Goal: Task Accomplishment & Management: Contribute content

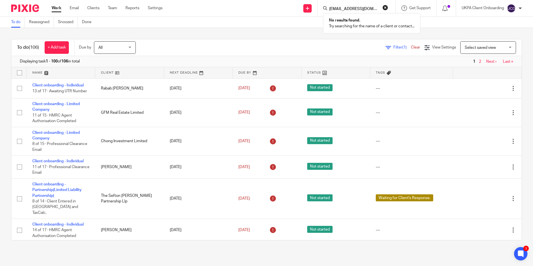
click at [374, 9] on input "rich.paps@ntlworld.com" at bounding box center [354, 9] width 50 height 5
type input "rich.paps@ntlworld.com"
click at [308, 6] on link at bounding box center [307, 8] width 8 height 8
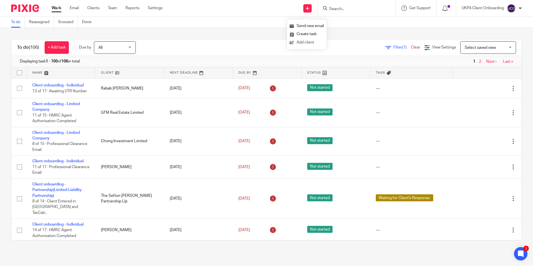
click at [297, 43] on link "Add client" at bounding box center [307, 42] width 34 height 8
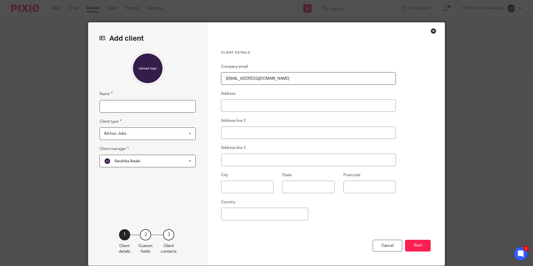
click at [155, 106] on input "Name" at bounding box center [148, 106] width 96 height 13
paste input "New Company-[PERSON_NAME]"
type input "New Company-[PERSON_NAME]"
click at [151, 166] on span "Aarshika Awale" at bounding box center [140, 161] width 73 height 12
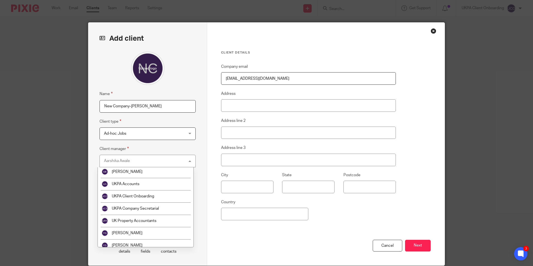
scroll to position [1000, 0]
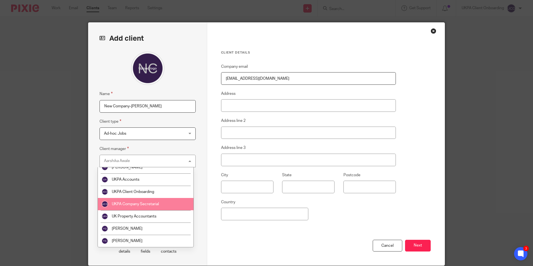
click at [147, 199] on li "UKPA Company Secretarial" at bounding box center [146, 204] width 96 height 12
click at [147, 199] on div "Name New Company-Richard Client type Ad-hoc Jobs Ad-hoc Jobs Ad-hoc Jobs Charit…" at bounding box center [148, 132] width 96 height 161
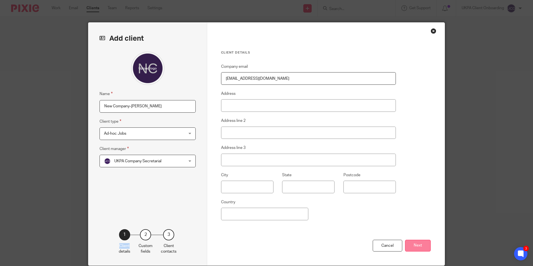
click at [423, 243] on button "Next" at bounding box center [418, 246] width 26 height 12
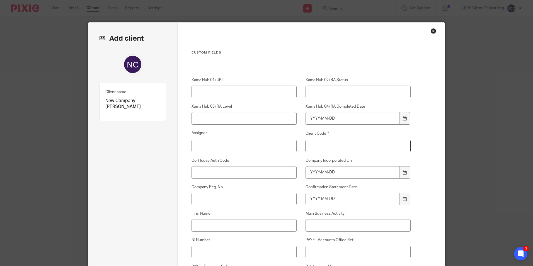
click at [323, 147] on input "Client Code" at bounding box center [358, 146] width 105 height 13
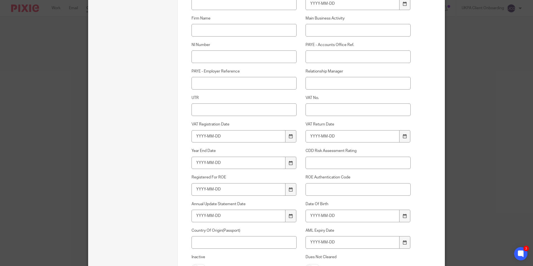
scroll to position [378, 0]
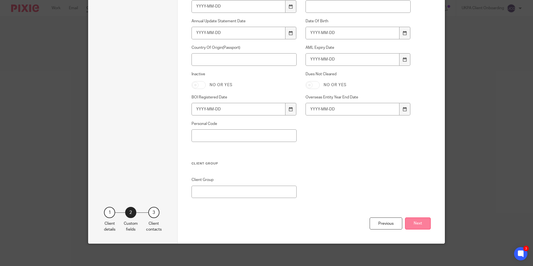
type input "00"
click at [410, 222] on button "Next" at bounding box center [418, 223] width 26 height 12
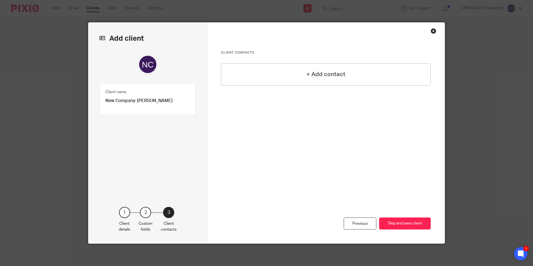
scroll to position [0, 0]
click at [419, 228] on button "Skip and save client" at bounding box center [405, 223] width 52 height 12
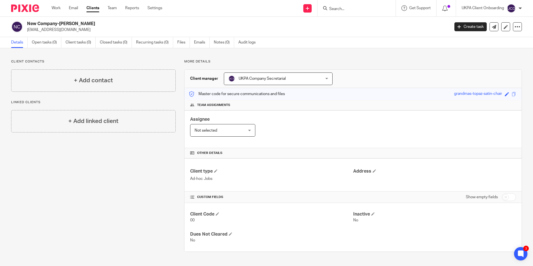
click at [349, 9] on input "Search" at bounding box center [354, 9] width 50 height 5
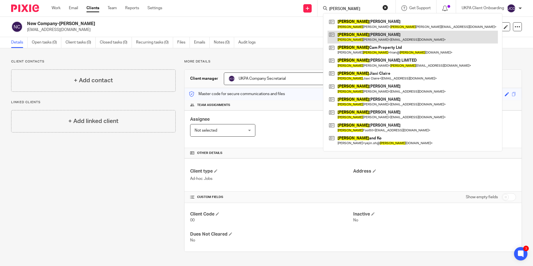
type input "lee"
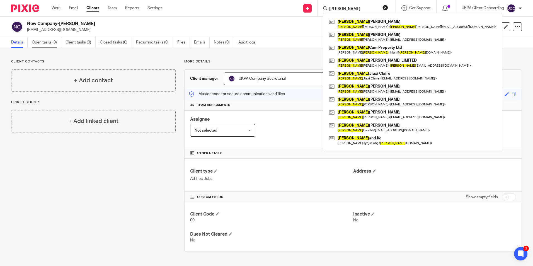
click at [54, 38] on link "Open tasks (0)" at bounding box center [47, 42] width 30 height 11
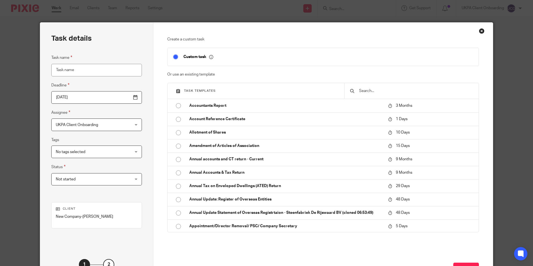
click at [369, 89] on input "text" at bounding box center [416, 91] width 115 height 6
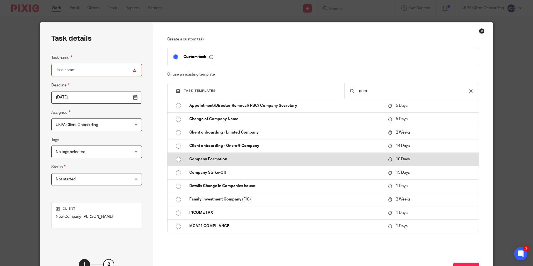
type input "com"
click at [242, 160] on p "Company Formation" at bounding box center [285, 159] width 193 height 6
type input "[DATE]"
type input "Company Formation"
checkbox input "false"
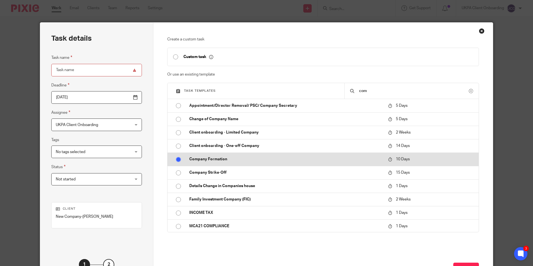
radio input "true"
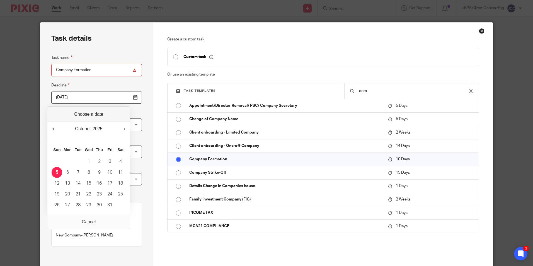
click at [122, 97] on input "[DATE]" at bounding box center [96, 97] width 91 height 13
type input "2025-10-31"
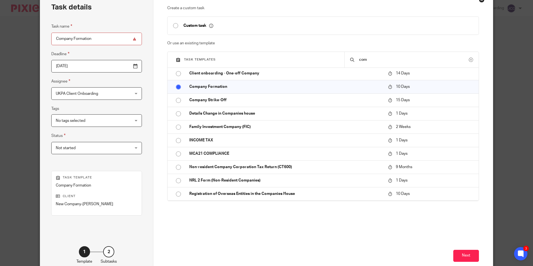
scroll to position [64, 0]
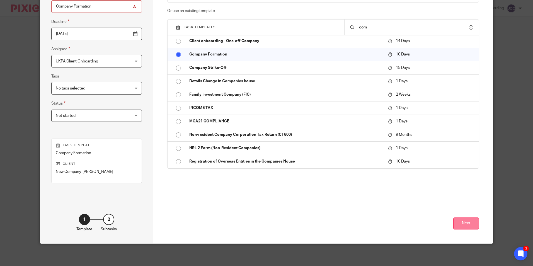
click at [464, 224] on button "Next" at bounding box center [466, 223] width 26 height 12
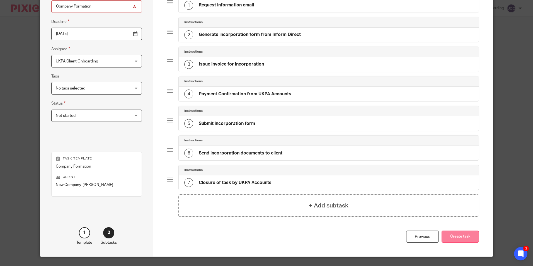
click at [456, 233] on button "Create task" at bounding box center [460, 237] width 37 height 12
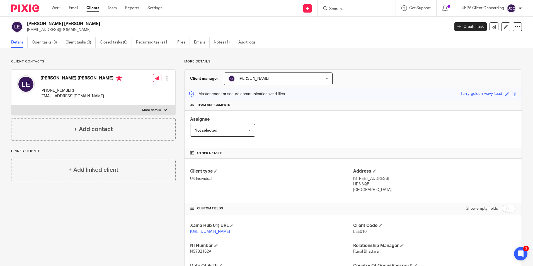
click at [62, 23] on h2 "[PERSON_NAME] [PERSON_NAME]" at bounding box center [194, 24] width 335 height 6
copy div "[PERSON_NAME] [PERSON_NAME]"
click at [355, 10] on input "Search" at bounding box center [354, 9] width 50 height 5
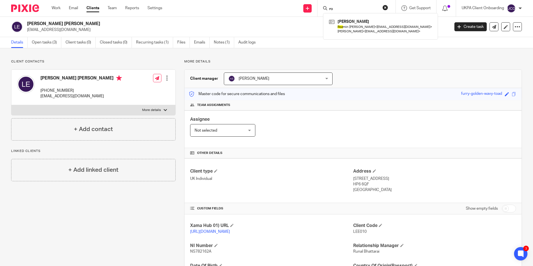
type input "r"
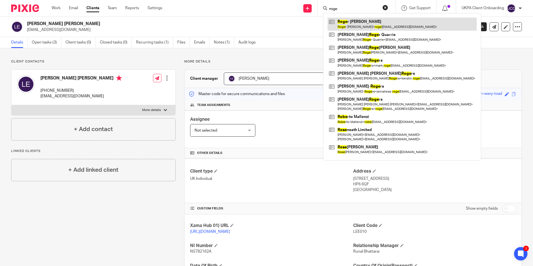
type input "roge"
click at [357, 20] on link at bounding box center [402, 24] width 149 height 13
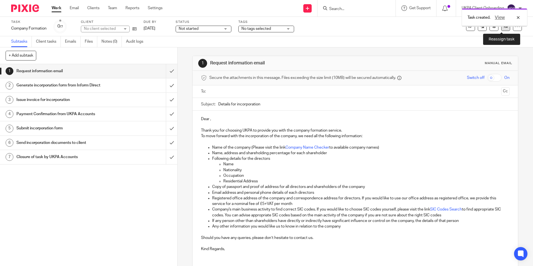
click at [504, 27] on icon at bounding box center [506, 26] width 4 height 4
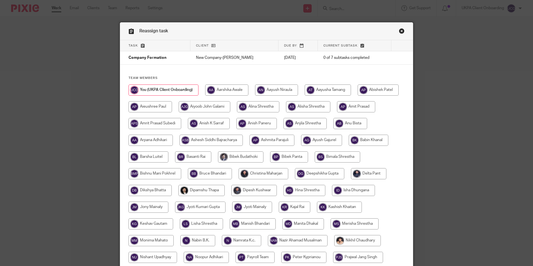
scroll to position [166, 0]
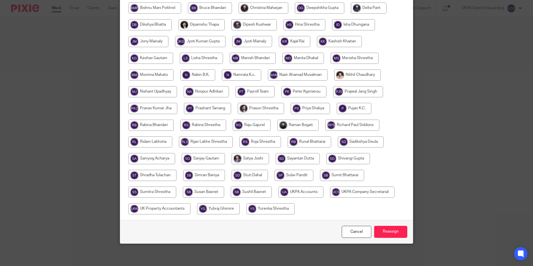
click at [330, 198] on input "radio" at bounding box center [362, 191] width 64 height 11
radio input "true"
click at [388, 232] on input "Reassign" at bounding box center [390, 232] width 33 height 12
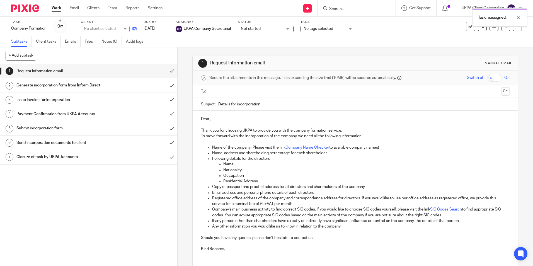
click at [135, 29] on icon at bounding box center [134, 29] width 4 height 4
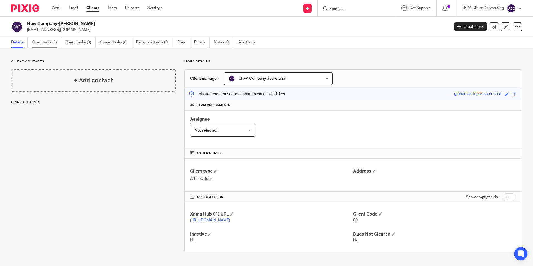
drag, startPoint x: 0, startPoint y: 0, endPoint x: 40, endPoint y: 43, distance: 59.0
click at [40, 43] on link "Open tasks (1)" at bounding box center [47, 42] width 30 height 11
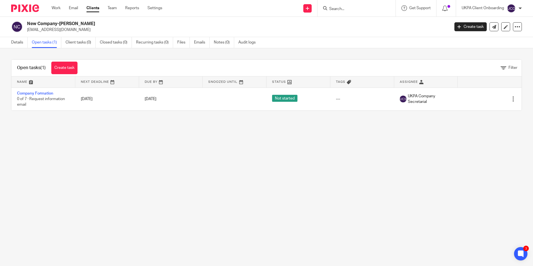
click at [364, 10] on input "Search" at bounding box center [354, 9] width 50 height 5
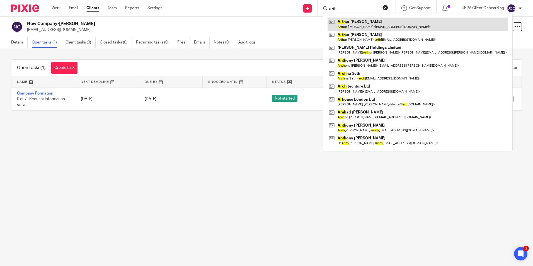
type input "arth"
click at [349, 26] on link at bounding box center [418, 24] width 181 height 13
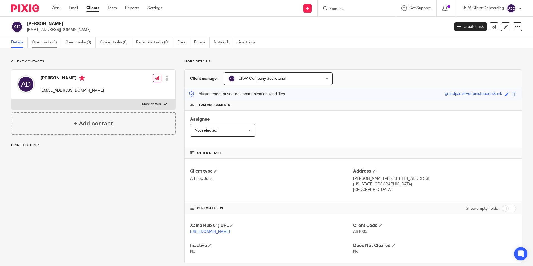
click at [47, 42] on link "Open tasks (1)" at bounding box center [47, 42] width 30 height 11
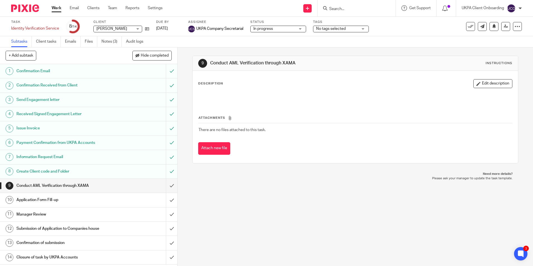
click at [342, 9] on input "Search" at bounding box center [354, 9] width 50 height 5
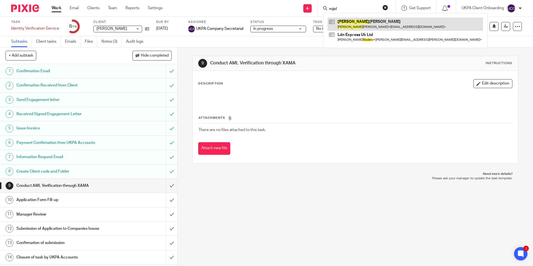
type input "rojel"
click at [367, 28] on link at bounding box center [406, 24] width 156 height 13
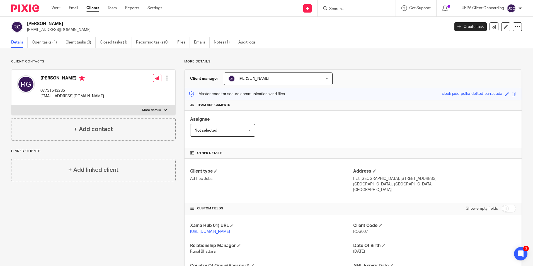
click at [95, 9] on link "Clients" at bounding box center [92, 8] width 13 height 6
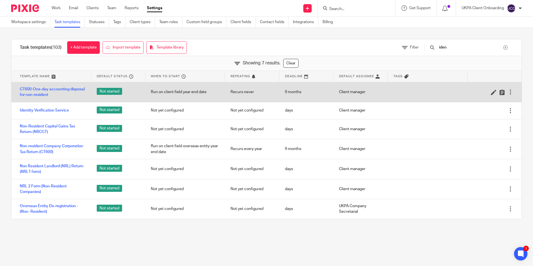
type input "iden"
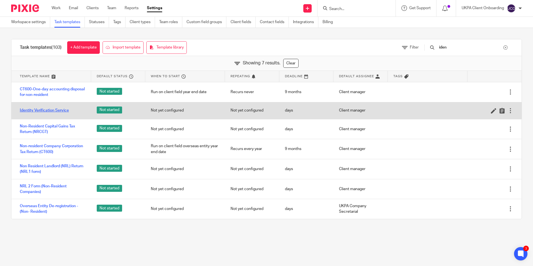
click at [44, 110] on link "Identity Verification Service" at bounding box center [44, 111] width 49 height 6
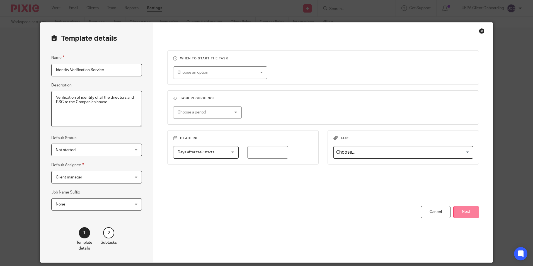
click at [463, 215] on button "Next" at bounding box center [466, 212] width 26 height 12
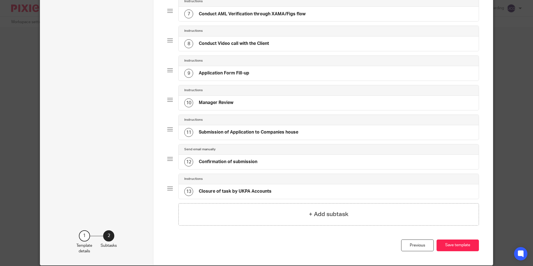
scroll to position [254, 0]
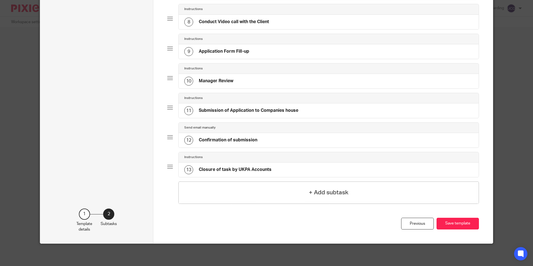
click at [295, 195] on div "+ Add subtask" at bounding box center [328, 192] width 300 height 22
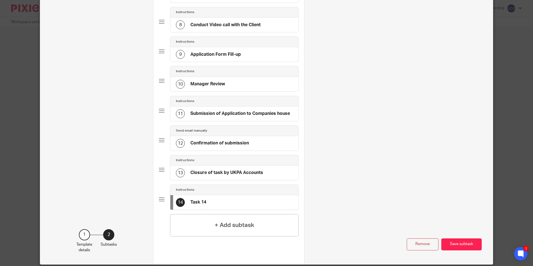
scroll to position [0, 0]
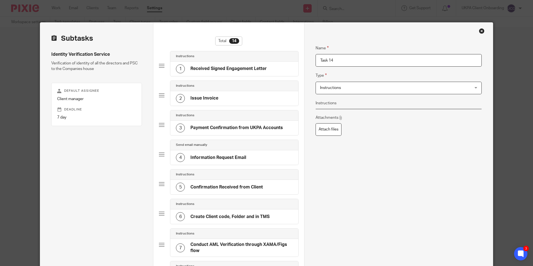
click at [339, 62] on input "Task 14" at bounding box center [399, 60] width 166 height 13
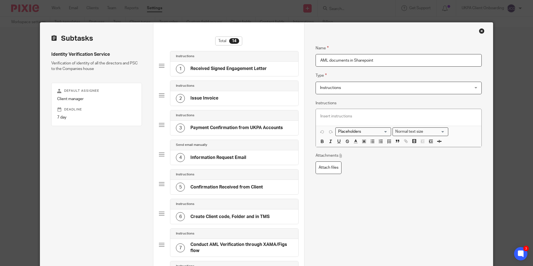
type input "AML documents in Sharepoint"
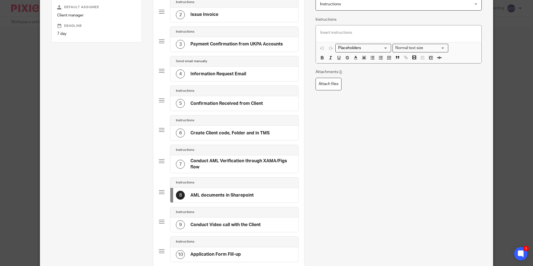
scroll to position [275, 0]
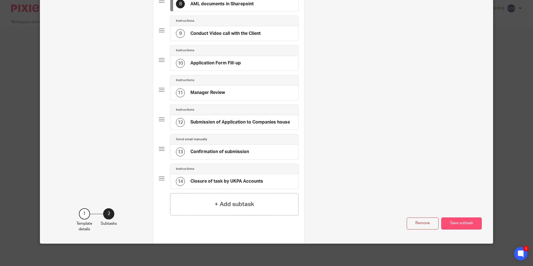
click at [455, 224] on button "Save subtask" at bounding box center [461, 223] width 40 height 12
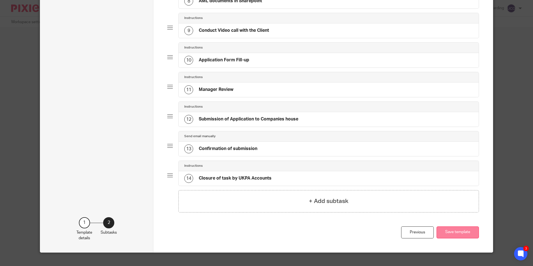
click at [446, 229] on button "Save template" at bounding box center [458, 232] width 42 height 12
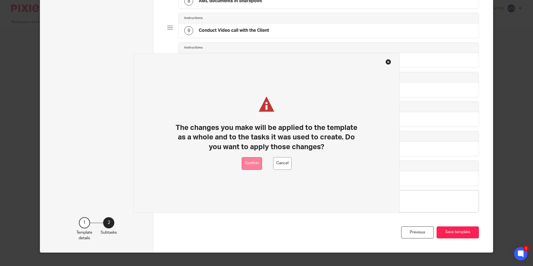
click at [251, 161] on button "Confirm" at bounding box center [252, 163] width 20 height 13
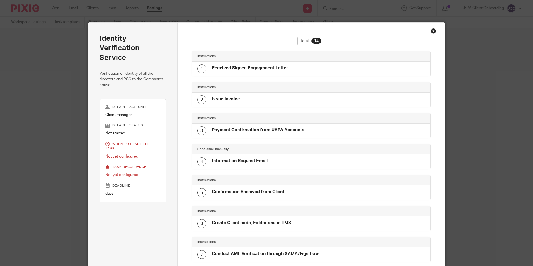
scroll to position [269, 0]
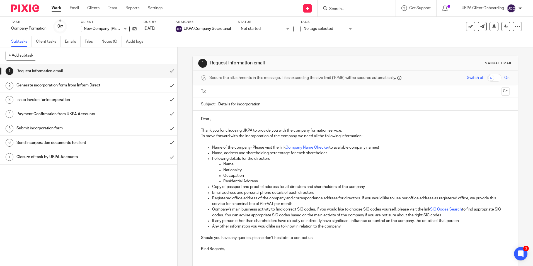
click at [350, 8] on input "Search" at bounding box center [354, 9] width 50 height 5
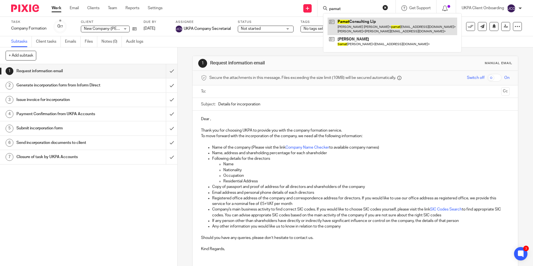
type input "pamat"
click at [351, 21] on link at bounding box center [393, 26] width 130 height 17
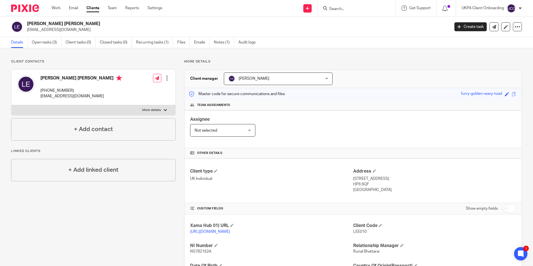
click at [344, 7] on input "Search" at bounding box center [354, 9] width 50 height 5
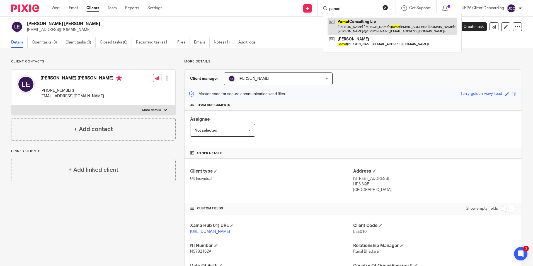
type input "pamat"
click at [351, 32] on link at bounding box center [393, 26] width 130 height 17
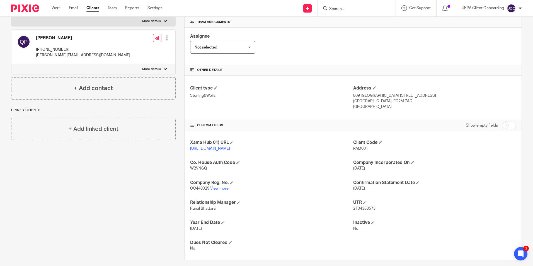
scroll to position [84, 0]
